Goal: Information Seeking & Learning: Learn about a topic

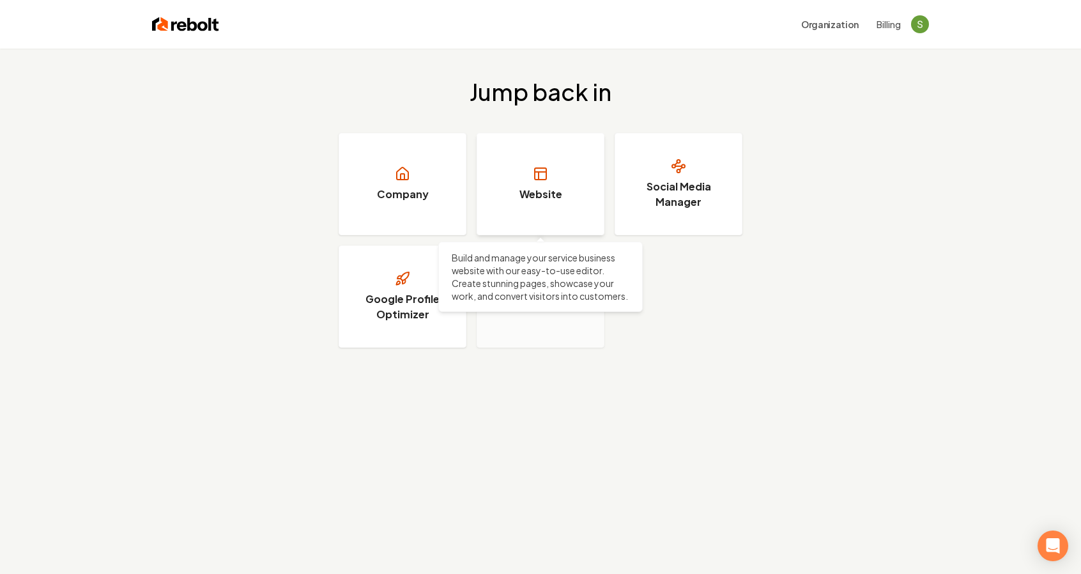
click at [515, 200] on link "Website" at bounding box center [541, 184] width 128 height 102
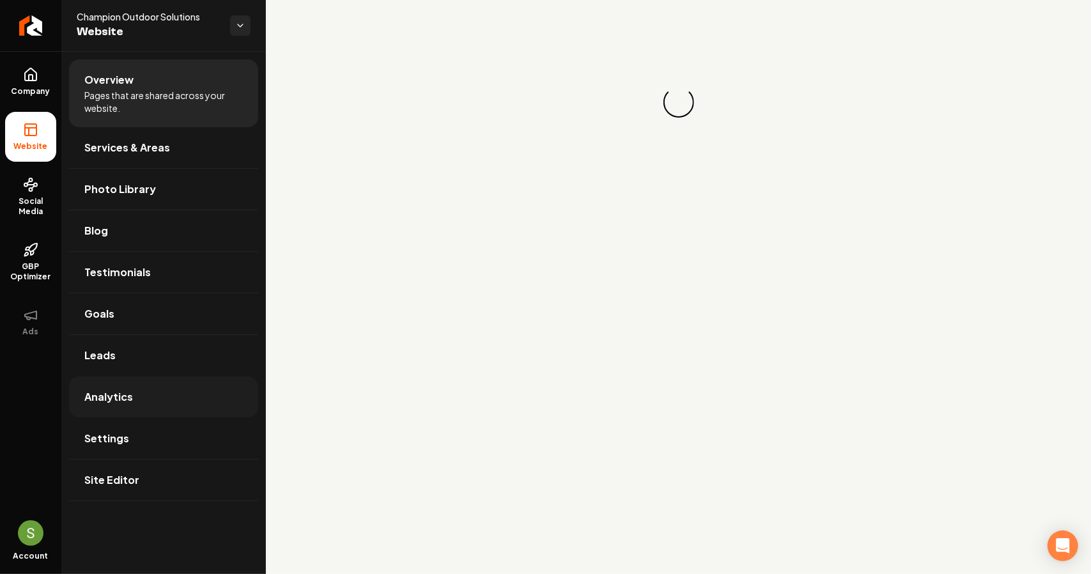
click at [96, 392] on span "Analytics" at bounding box center [108, 396] width 49 height 15
